Goal: Book appointment/travel/reservation

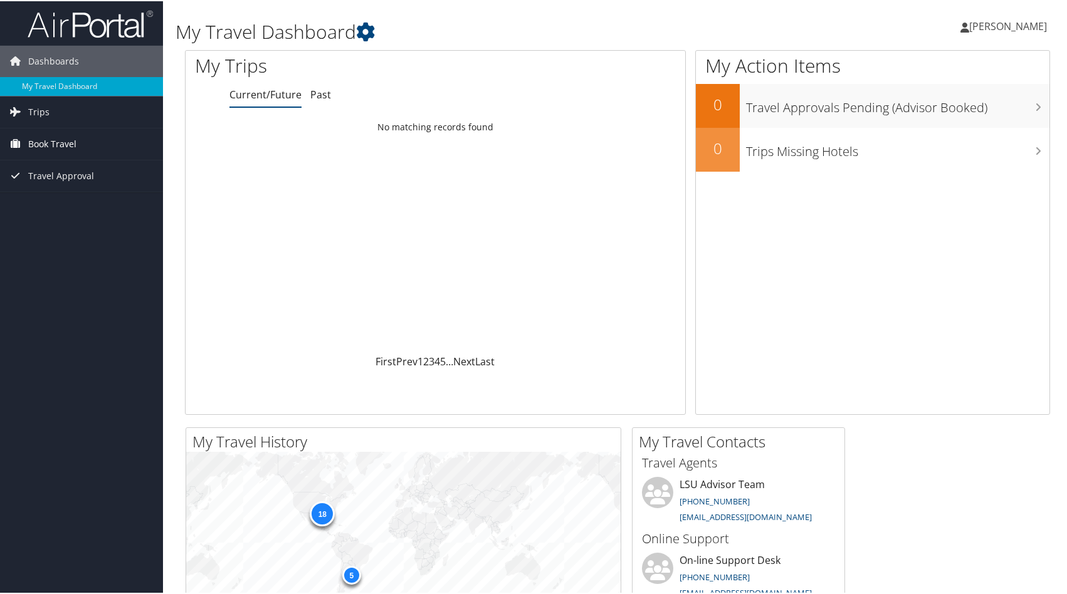
click at [45, 145] on span "Book Travel" at bounding box center [52, 142] width 48 height 31
click at [50, 190] on link "Book/Manage Online Trips" at bounding box center [81, 186] width 163 height 19
